Goal: Check status: Check status

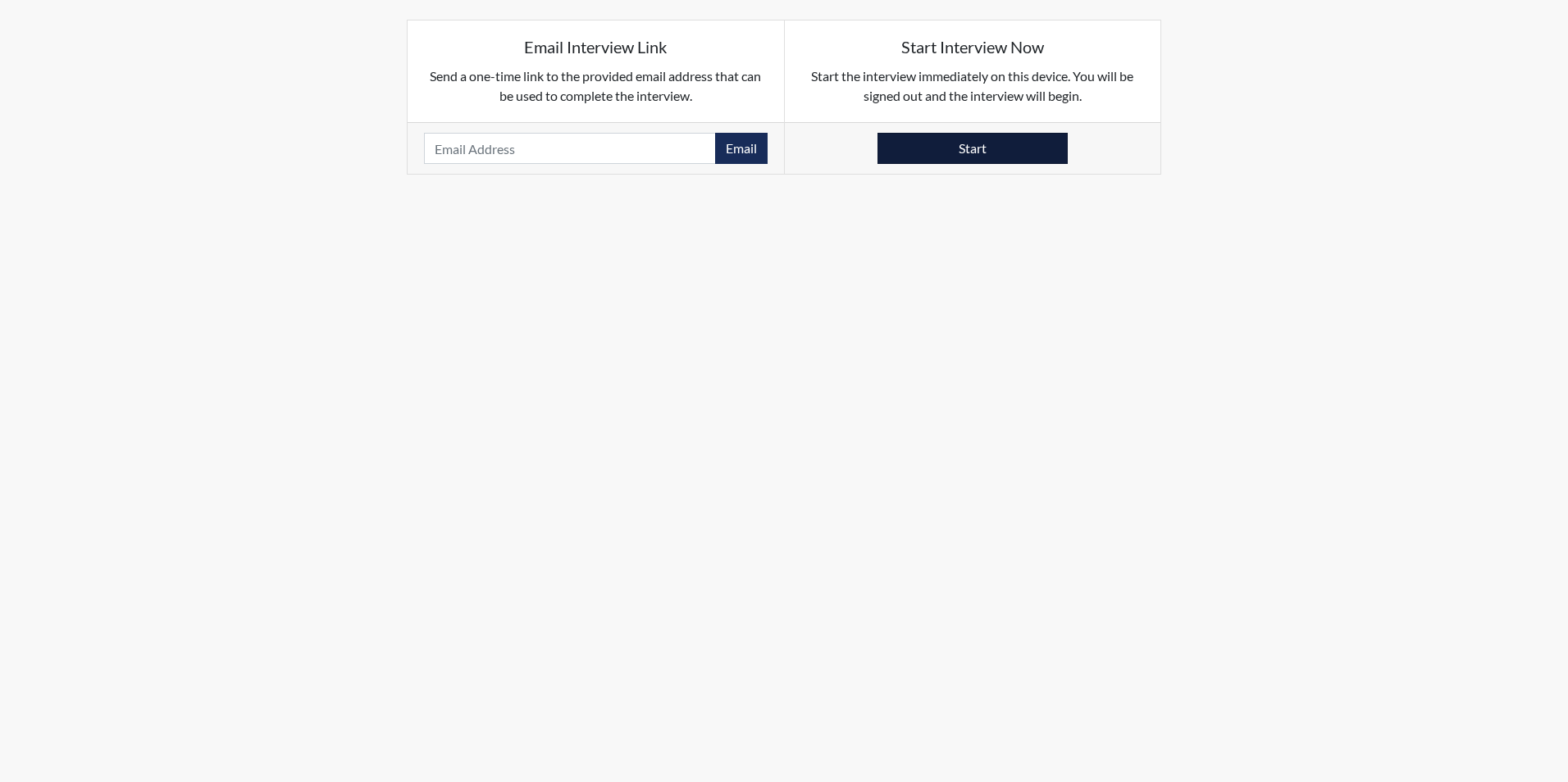
click at [986, 141] on button "Start" at bounding box center [972, 148] width 190 height 32
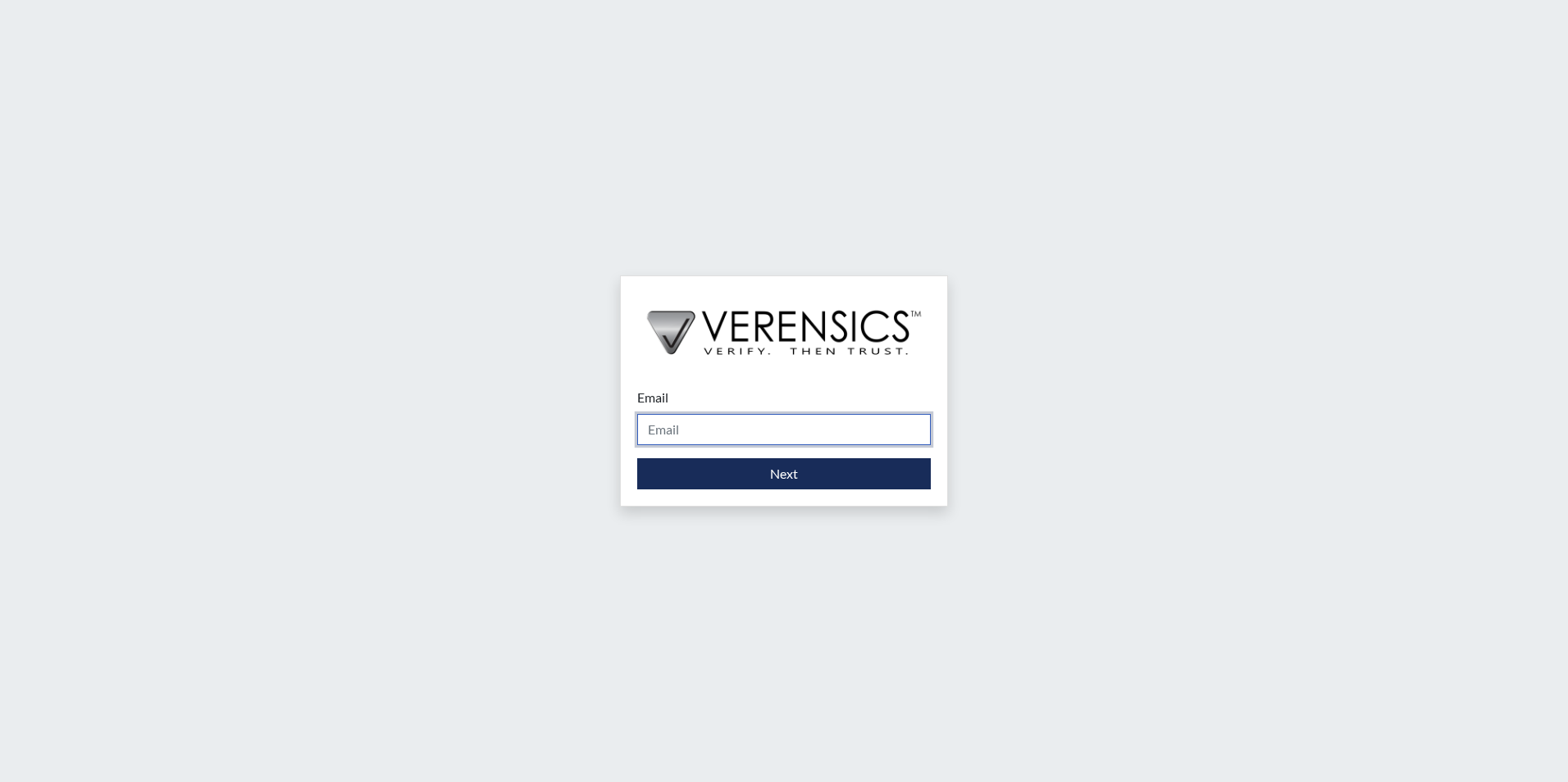
click at [694, 438] on input "Email" at bounding box center [784, 429] width 293 height 32
type input "[EMAIL_ADDRESS][DOMAIN_NAME]"
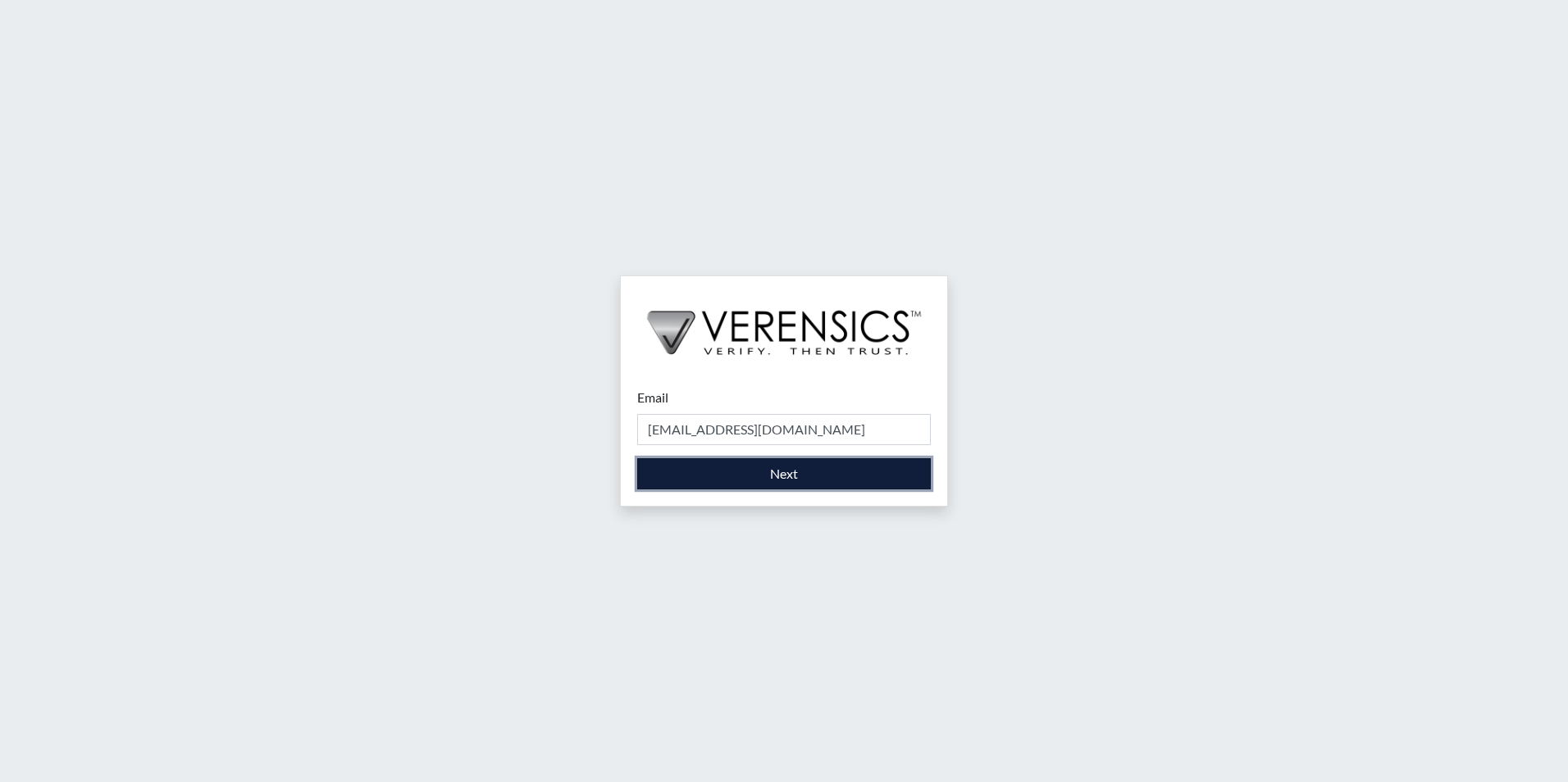
click at [756, 473] on button "Next" at bounding box center [784, 474] width 293 height 32
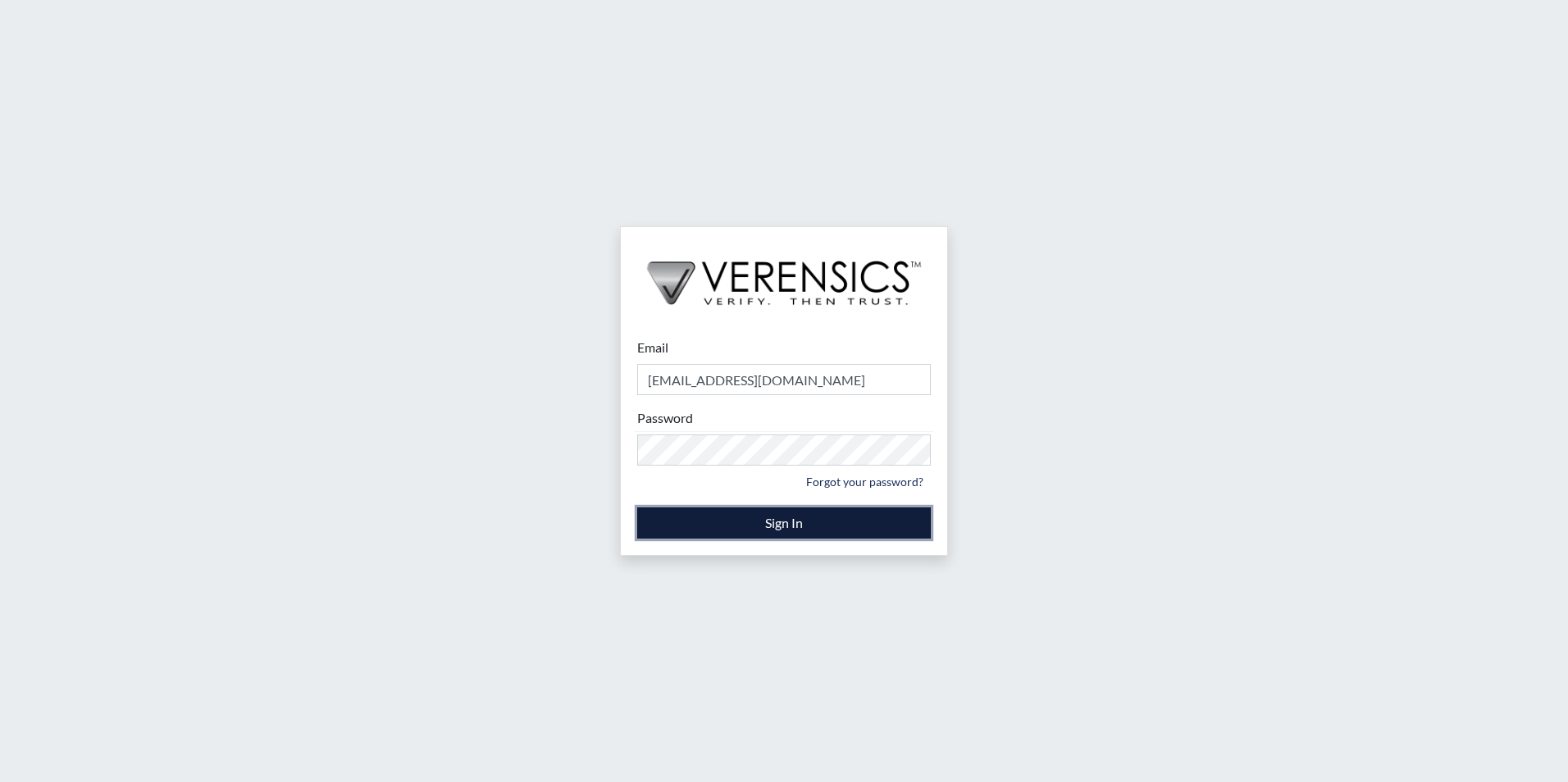
click at [801, 525] on button "Sign In" at bounding box center [784, 523] width 293 height 32
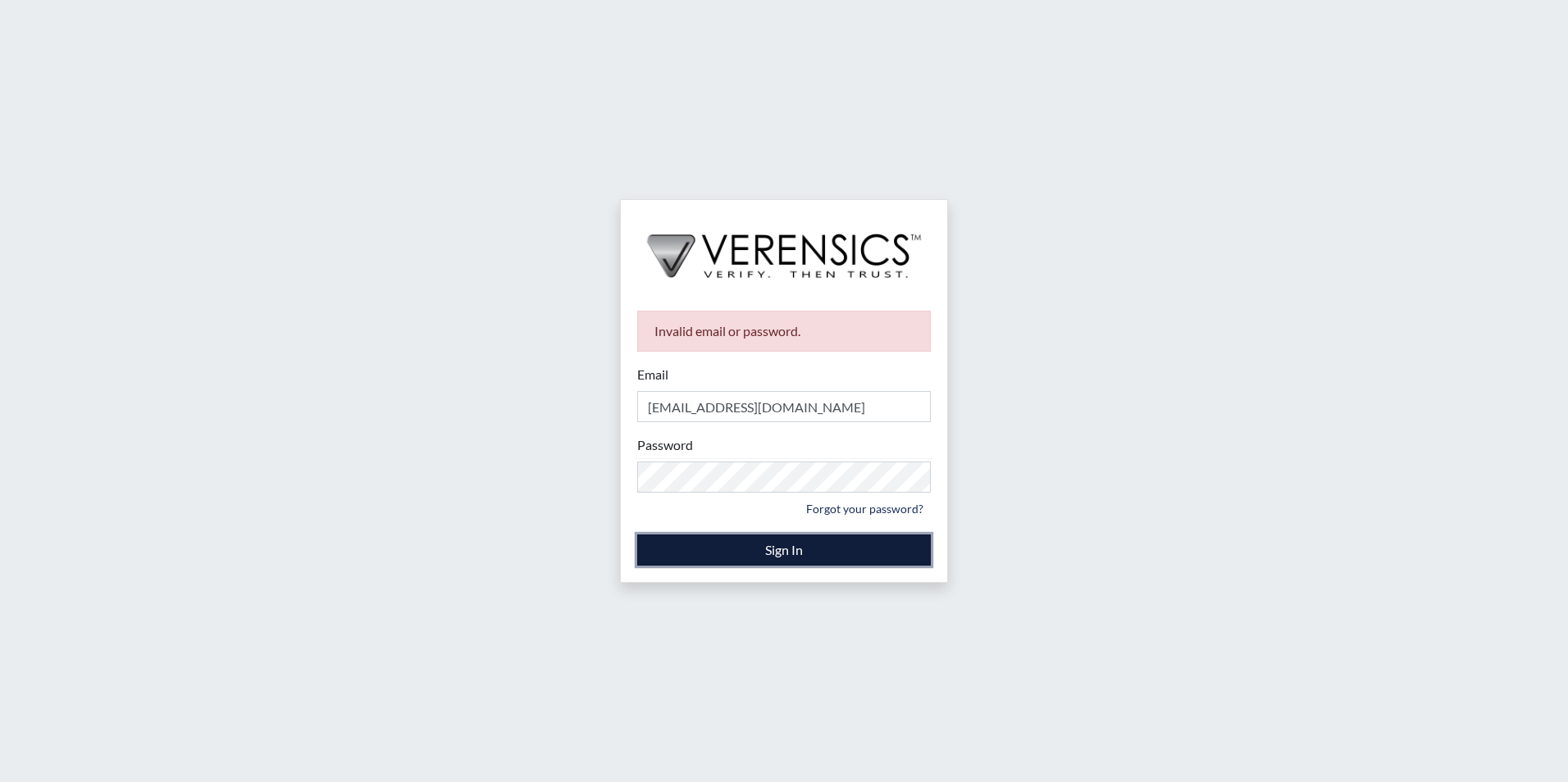
click at [800, 556] on button "Sign In" at bounding box center [784, 550] width 293 height 32
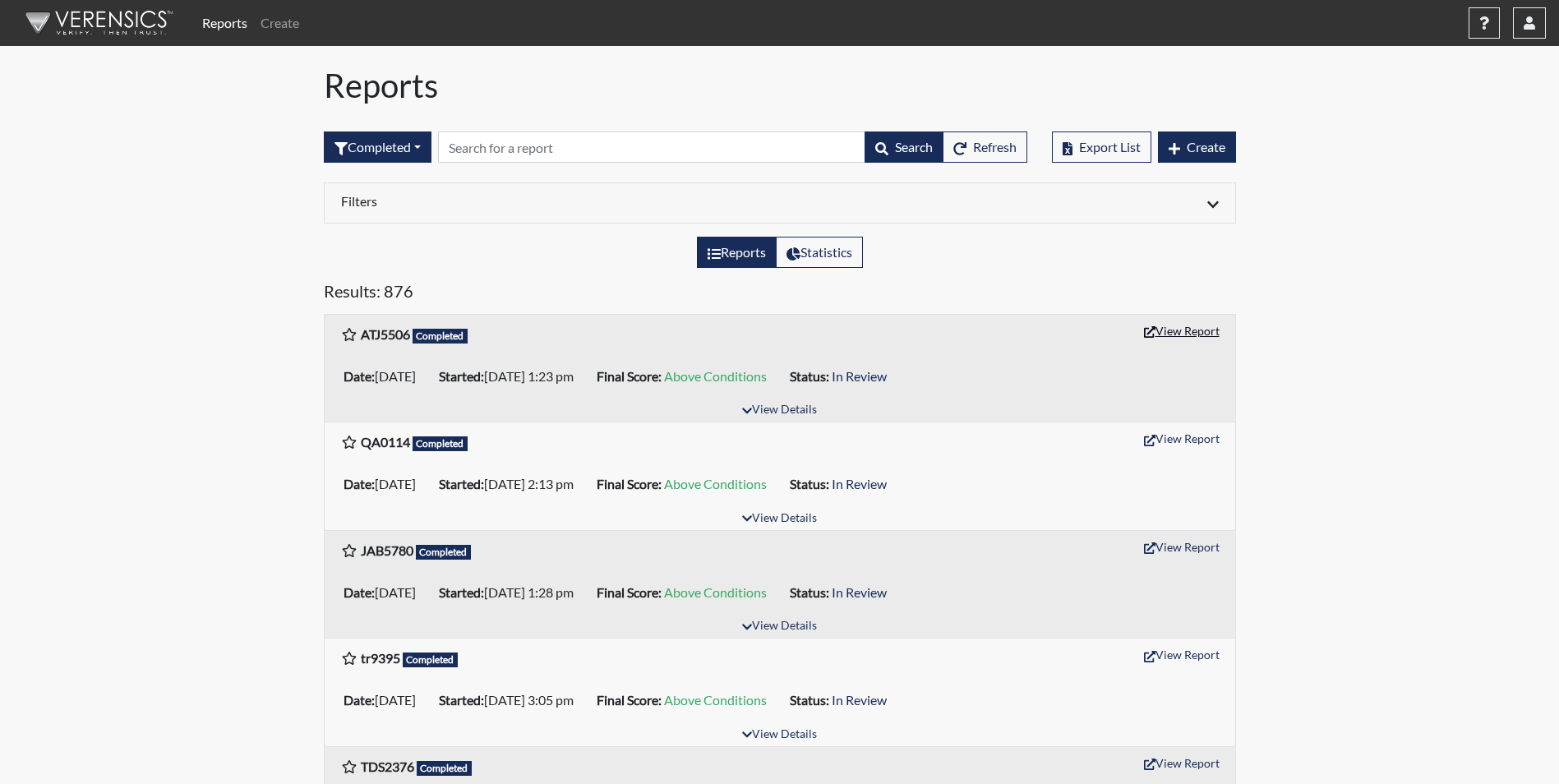
click at [1191, 336] on button "View Report" at bounding box center [1181, 330] width 90 height 25
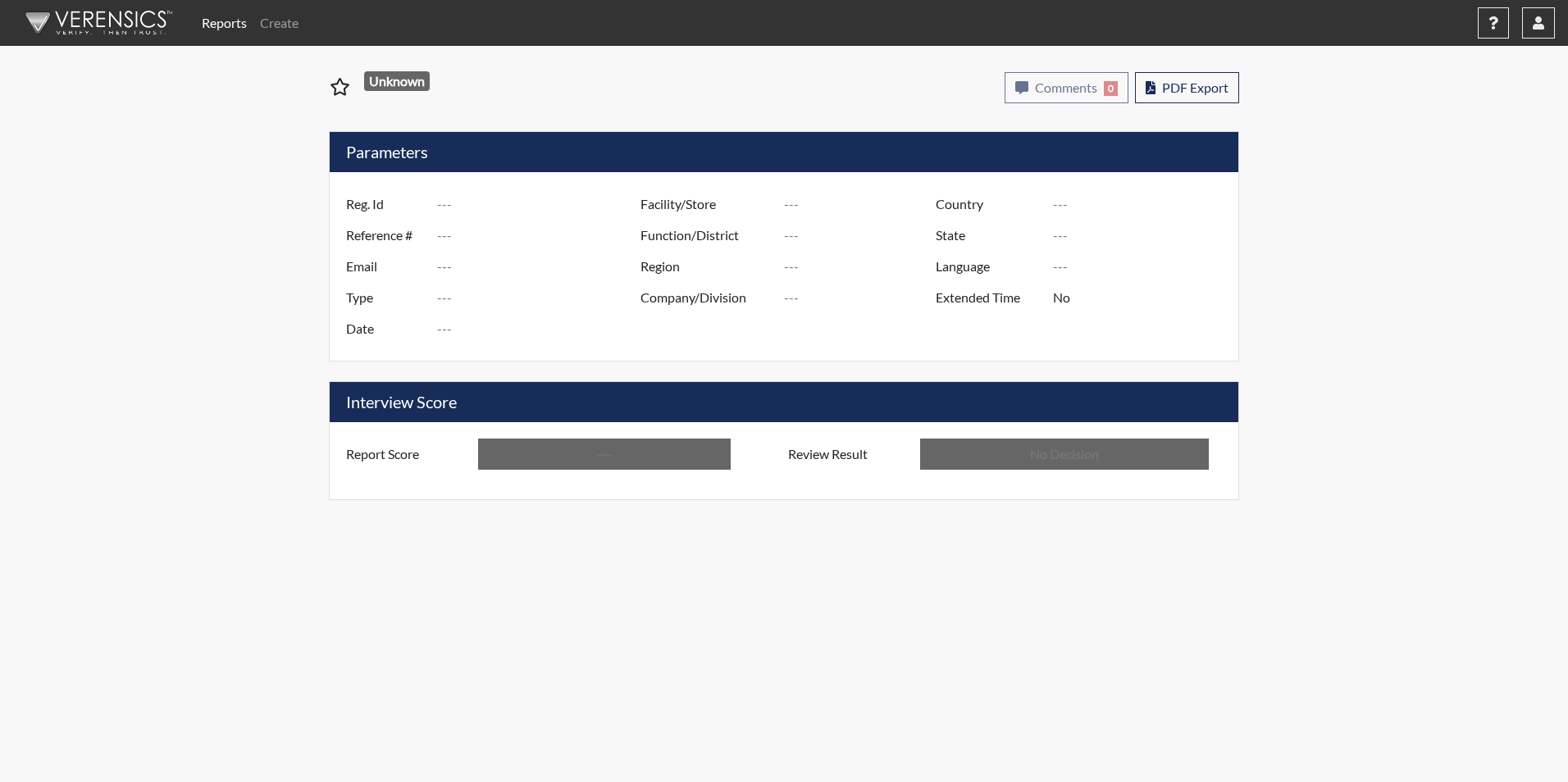
type input "ATJ5506"
type input "51266"
type input "---"
type input "Corrections Pre-Employment"
type input "[DATE]"
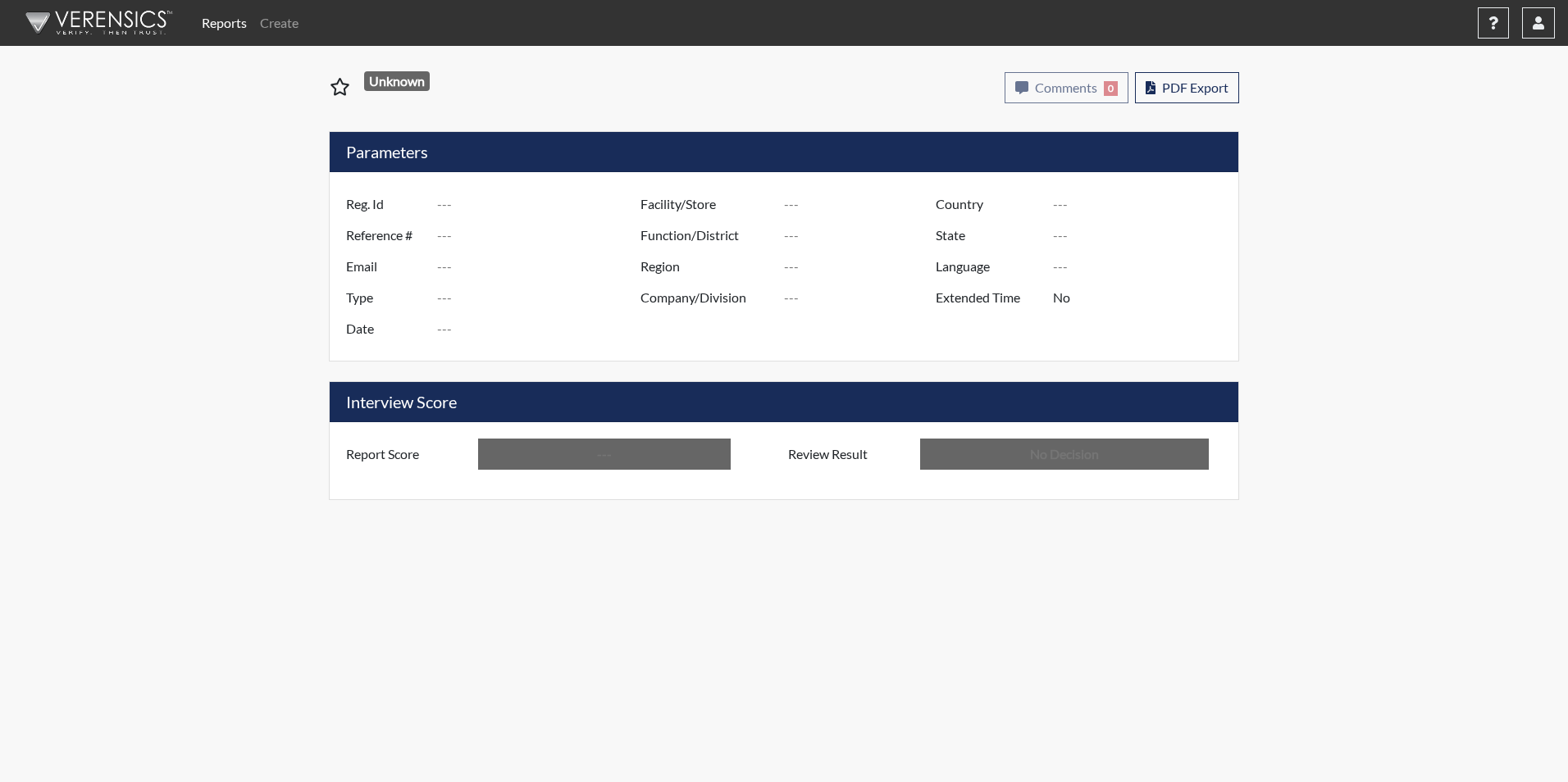
type input "Valdosta SP"
type input "[GEOGRAPHIC_DATA]"
type input "[US_STATE]"
type input "English"
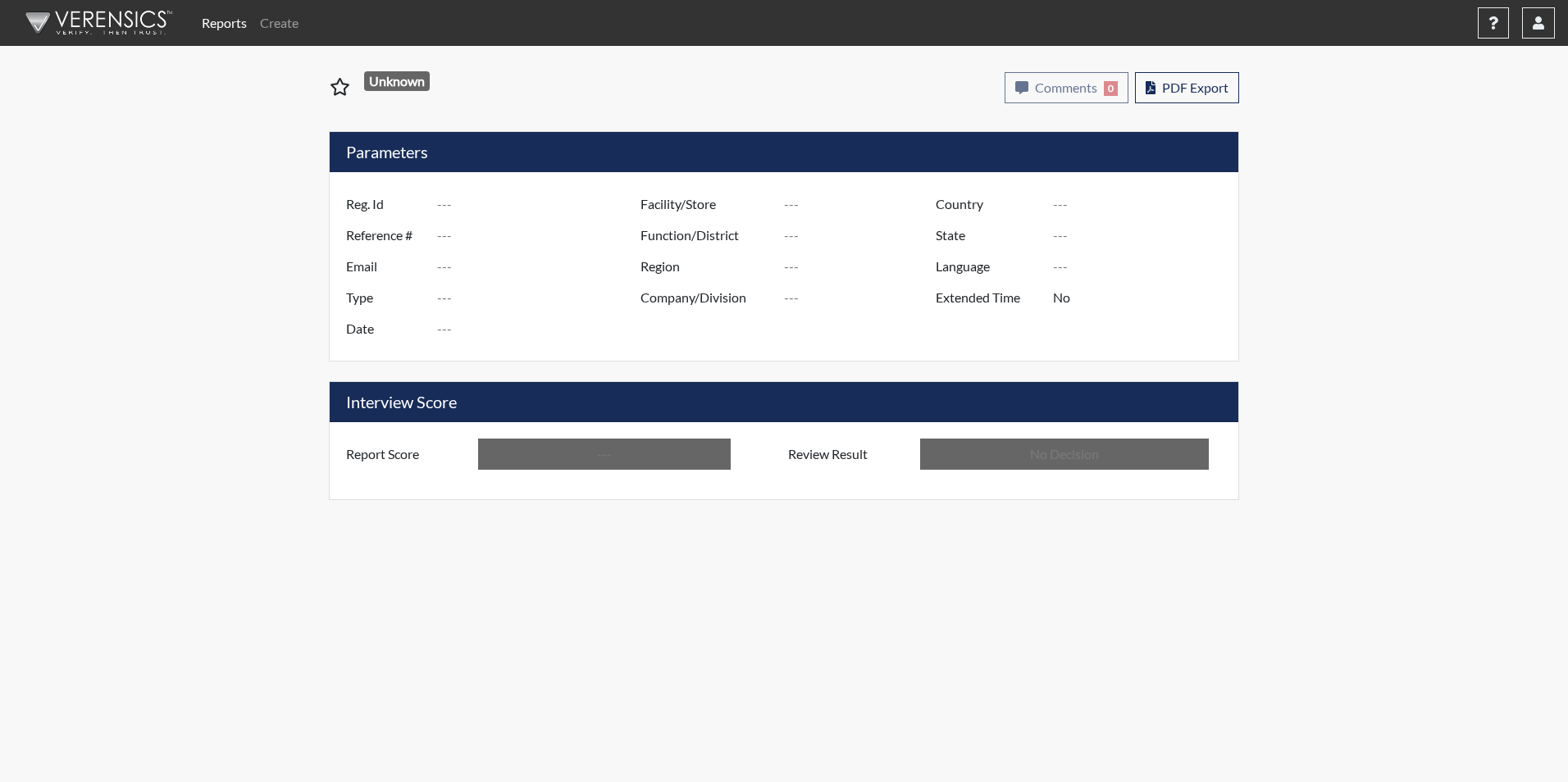
type input "Above Conditions"
type input "In Review"
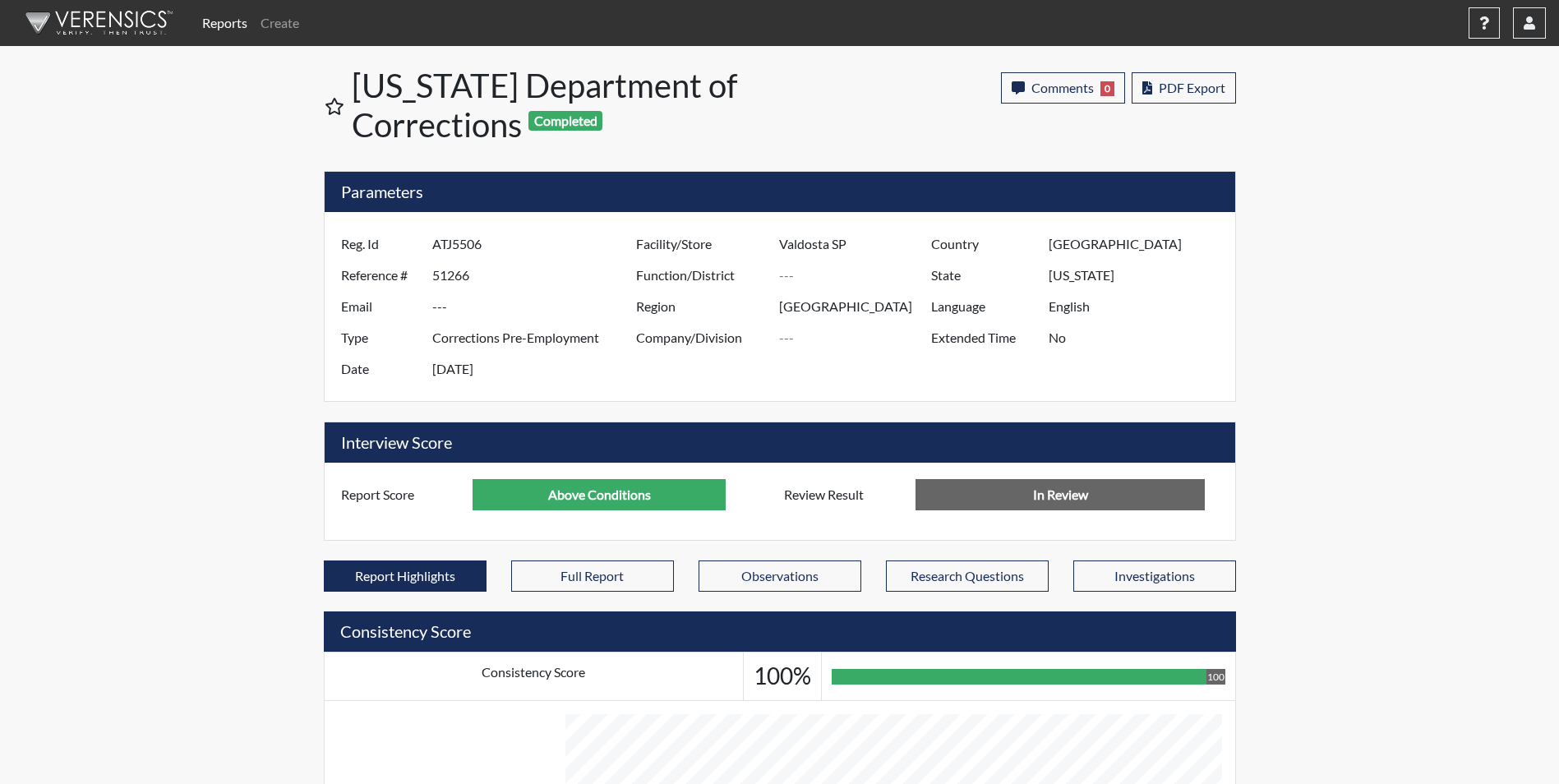
scroll to position [821563, 821311]
